Goal: Task Accomplishment & Management: Use online tool/utility

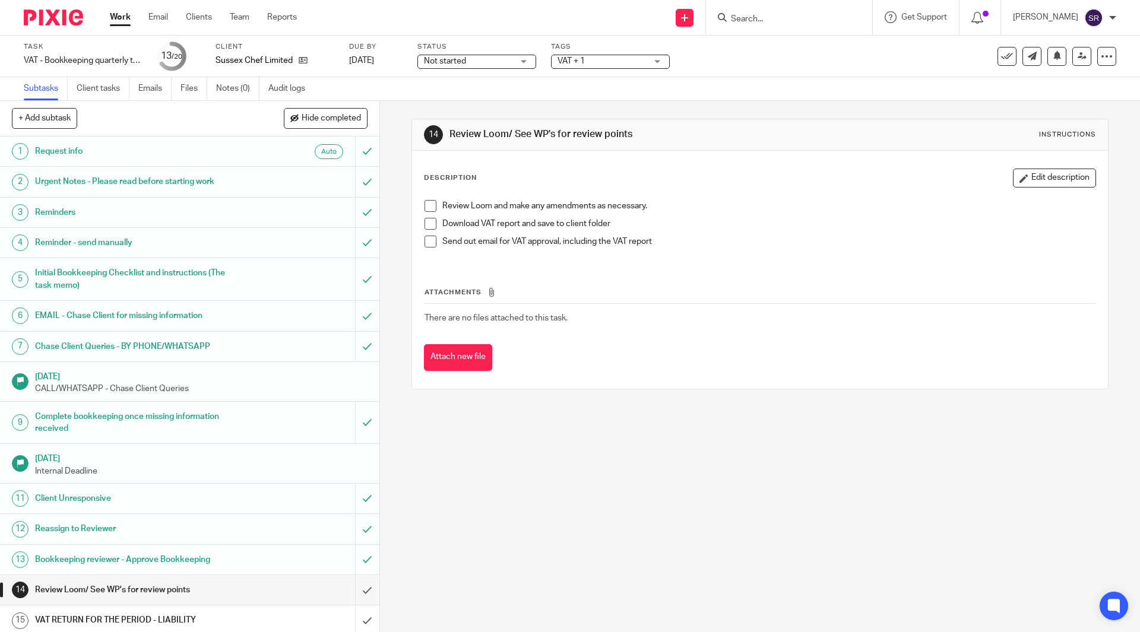
drag, startPoint x: 426, startPoint y: 203, endPoint x: 427, endPoint y: 211, distance: 7.9
click at [426, 203] on span at bounding box center [430, 206] width 12 height 12
click at [428, 224] on span at bounding box center [430, 224] width 12 height 12
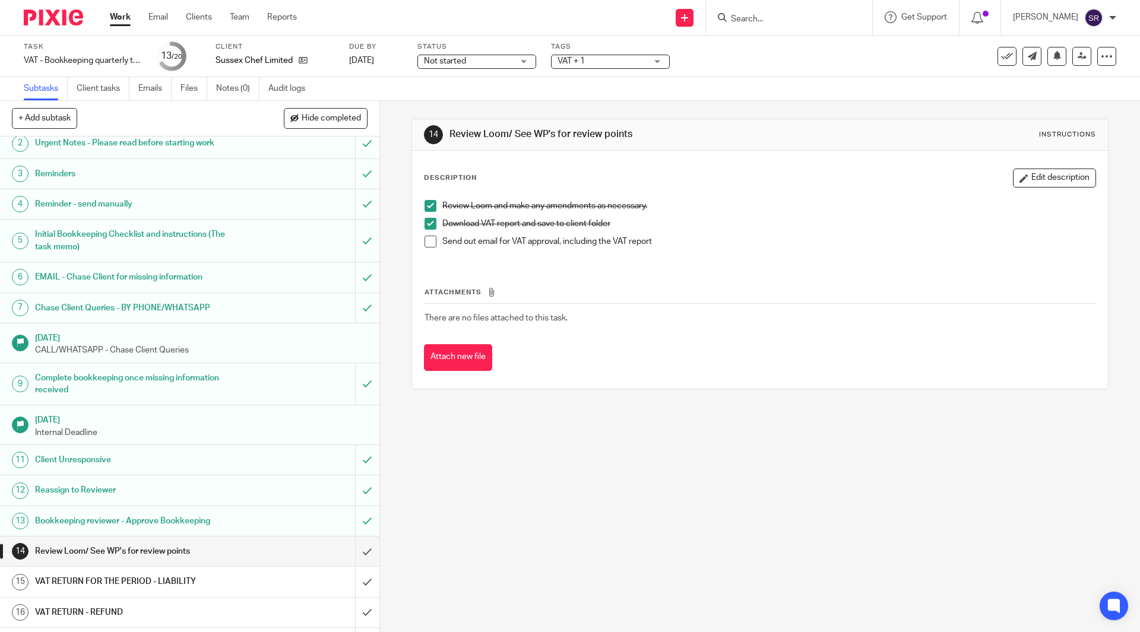
scroll to position [119, 0]
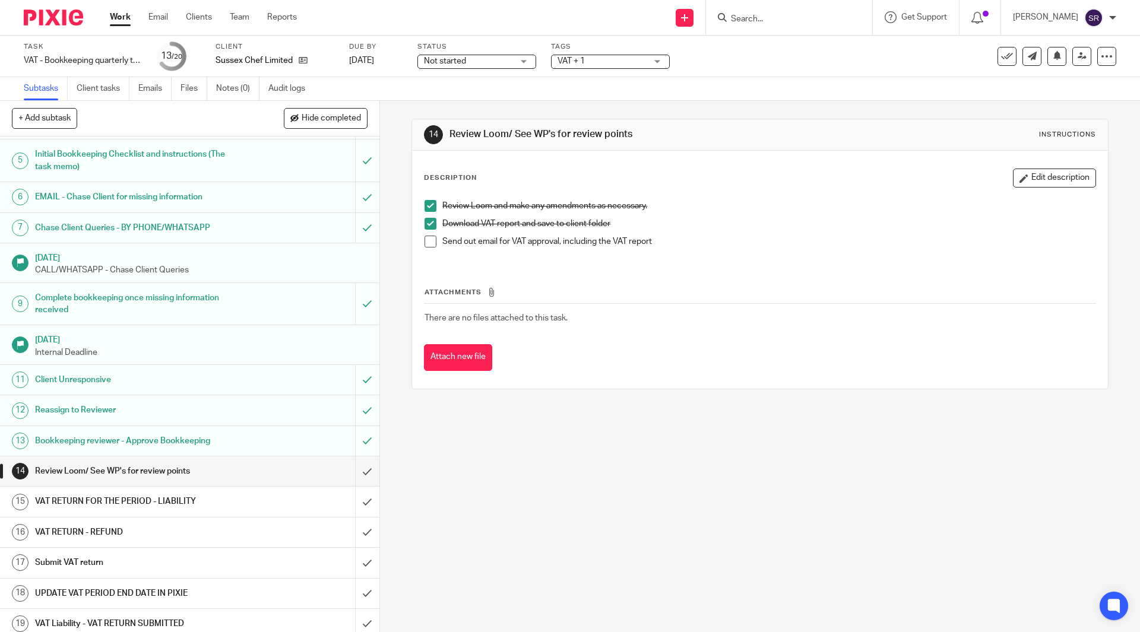
click at [167, 502] on h1 "VAT RETURN FOR THE PERIOD - LIABILITY" at bounding box center [137, 502] width 205 height 18
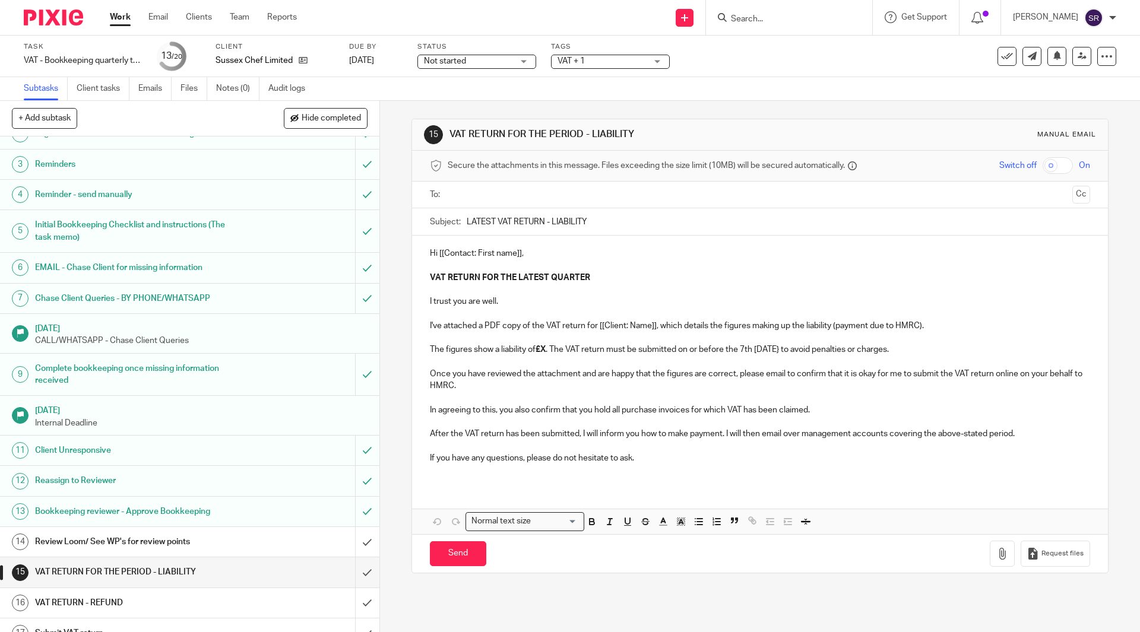
scroll to position [119, 0]
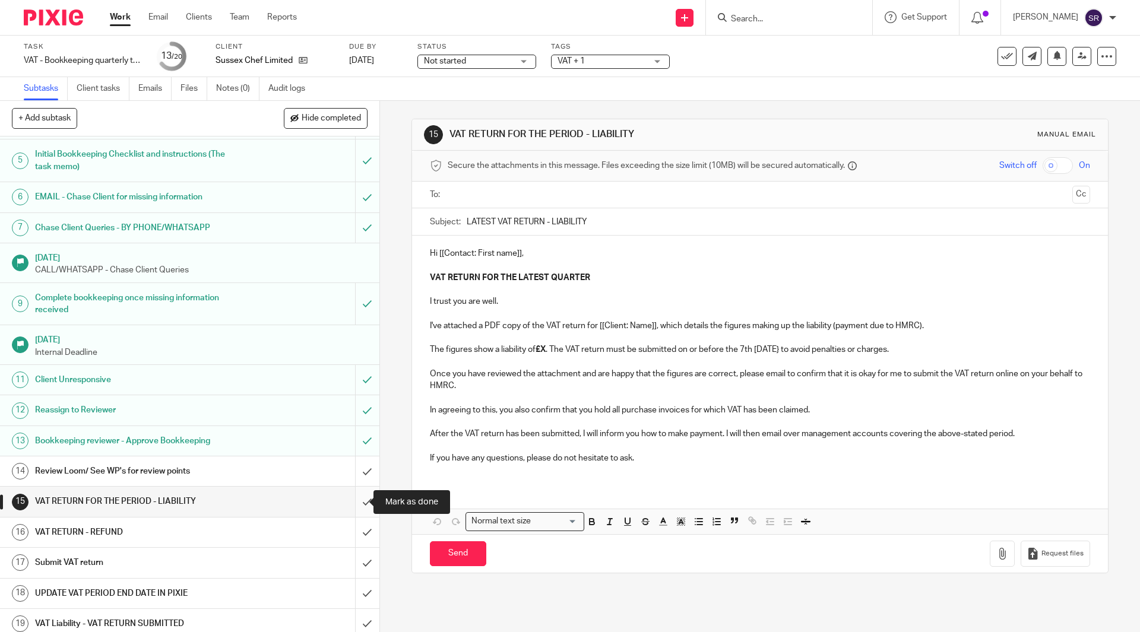
click at [357, 500] on input "submit" at bounding box center [189, 502] width 379 height 30
click at [285, 460] on link "14 Review Loom/ See WP's for review points" at bounding box center [177, 471] width 355 height 30
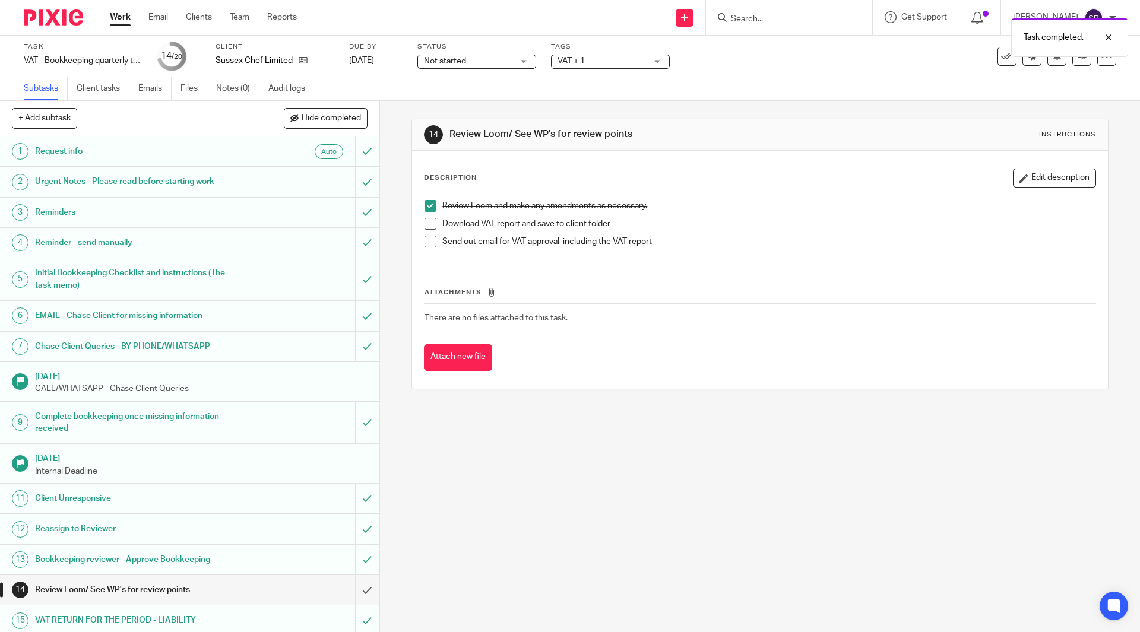
click at [424, 221] on span at bounding box center [430, 224] width 12 height 12
click at [424, 236] on ul "Review Loom and make any amendments as necessary. Download VAT report and save …" at bounding box center [759, 226] width 670 height 53
click at [424, 239] on span at bounding box center [430, 242] width 12 height 12
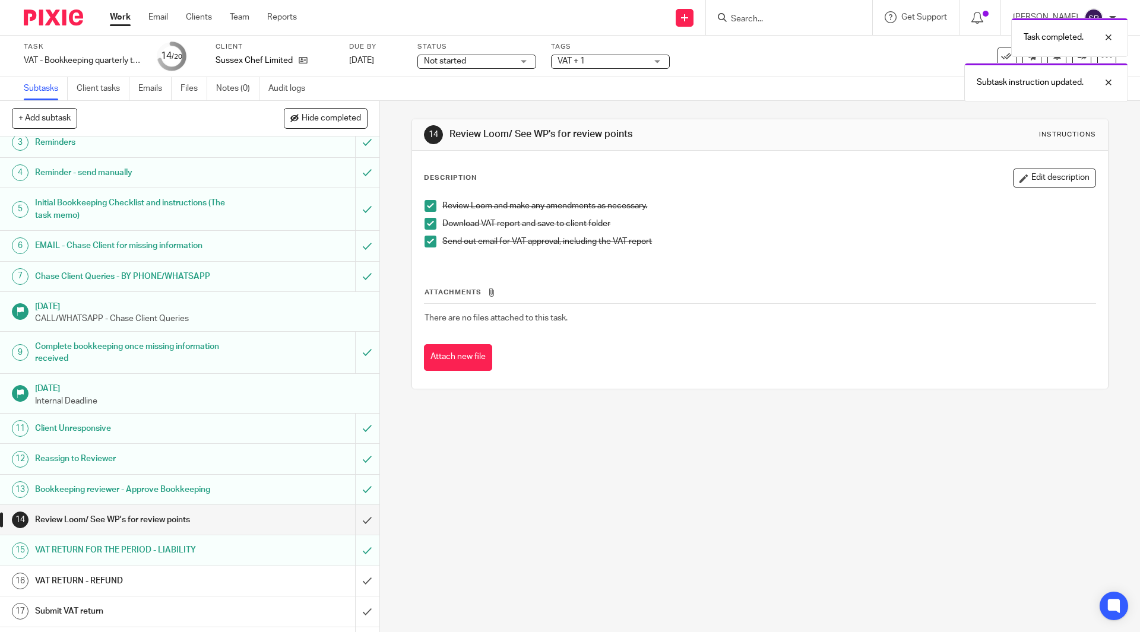
scroll to position [157, 0]
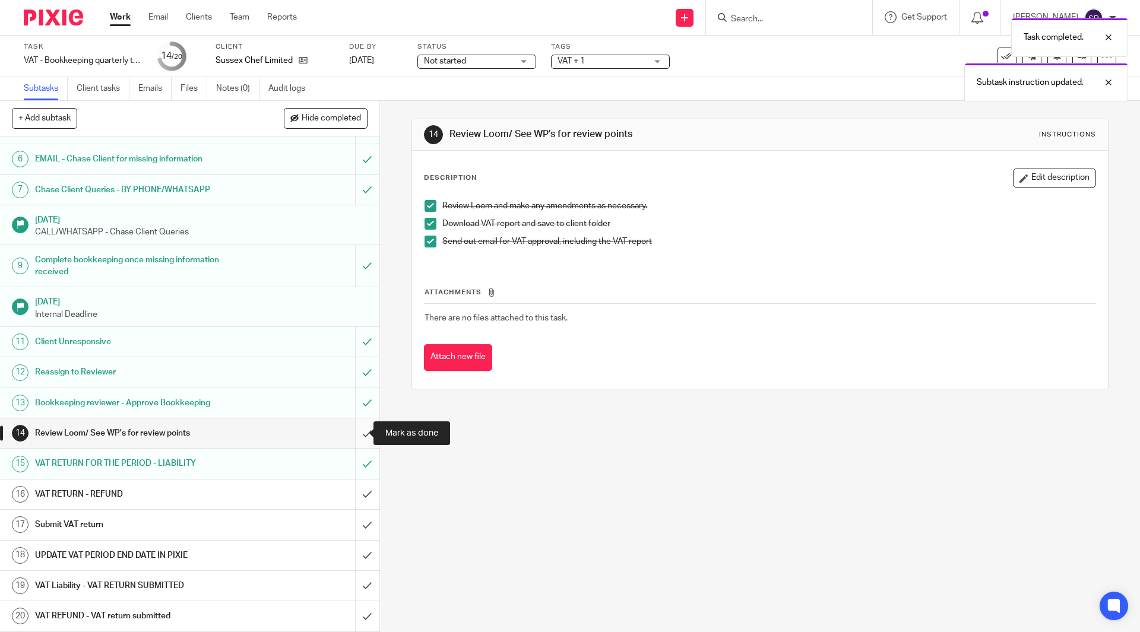
click at [347, 430] on input "submit" at bounding box center [189, 433] width 379 height 30
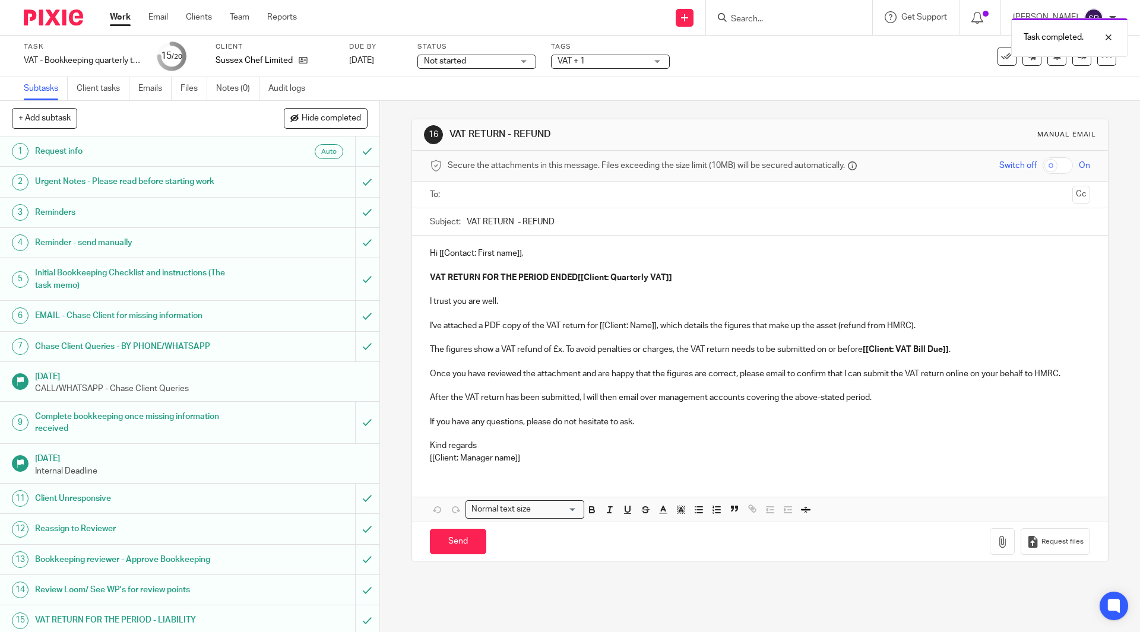
click at [123, 22] on link "Work" at bounding box center [120, 17] width 21 height 12
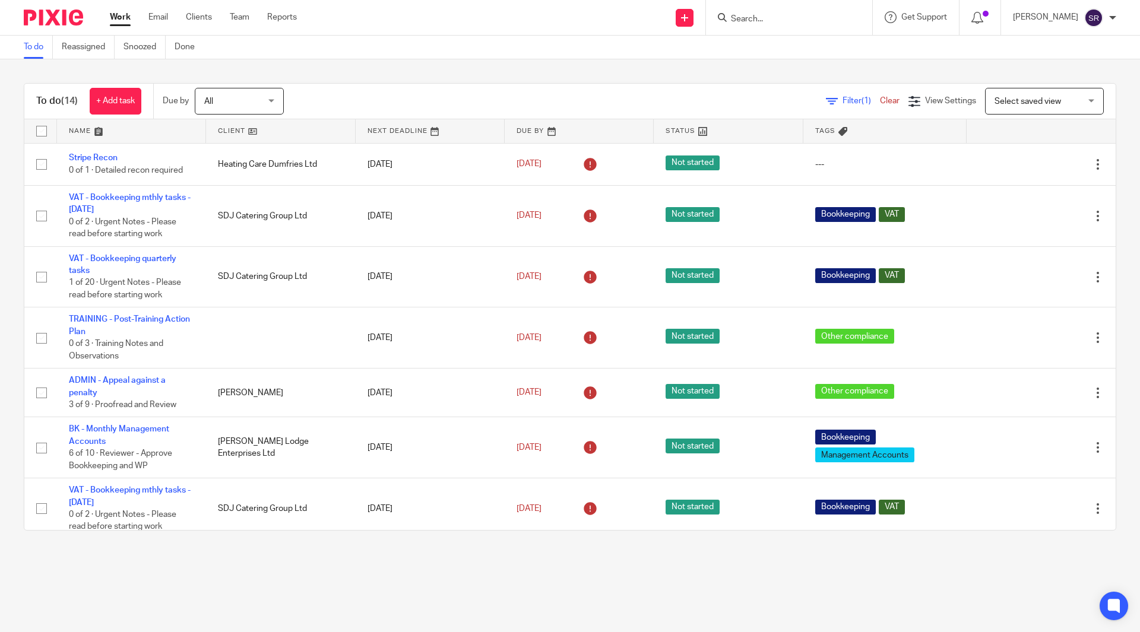
click at [756, 24] on input "Search" at bounding box center [783, 19] width 107 height 11
type input "sdj"
